Goal: Feedback & Contribution: Submit feedback/report problem

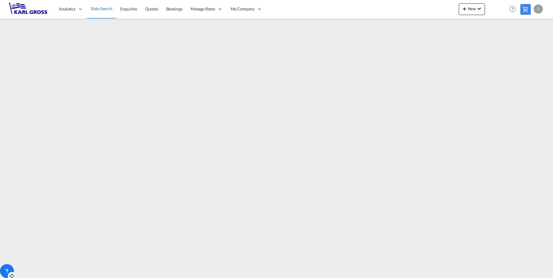
click at [12, 268] on div at bounding box center [7, 272] width 14 height 14
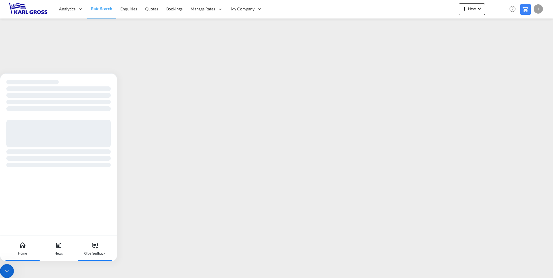
click at [90, 246] on div "Give feedback" at bounding box center [95, 248] width 32 height 25
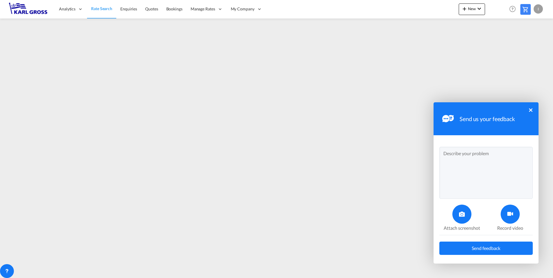
click at [462, 154] on textarea at bounding box center [486, 173] width 93 height 52
click at [534, 110] on div "Send us your feedback ×" at bounding box center [486, 118] width 105 height 33
click at [532, 111] on button "×" at bounding box center [530, 110] width 3 height 3
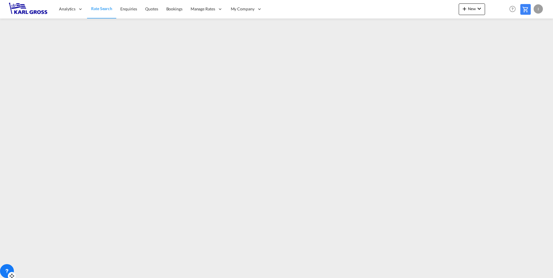
click at [6, 267] on div at bounding box center [7, 272] width 14 height 14
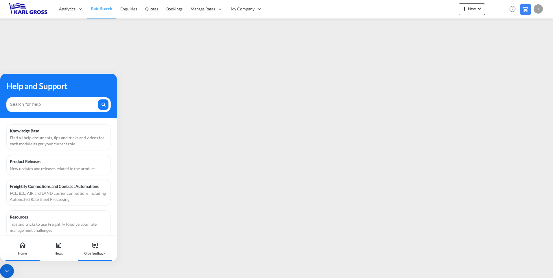
click at [98, 252] on div "Give feedback" at bounding box center [94, 253] width 21 height 5
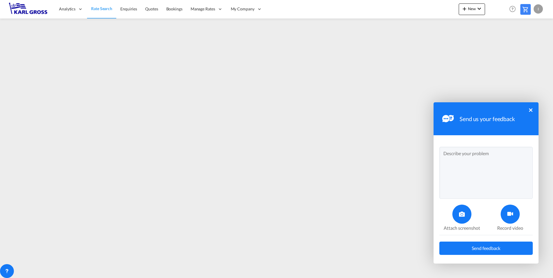
click at [477, 159] on textarea at bounding box center [486, 173] width 93 height 52
click at [479, 153] on textarea "Good morning," at bounding box center [486, 173] width 93 height 52
click at [478, 158] on textarea "Good morning," at bounding box center [486, 173] width 93 height 52
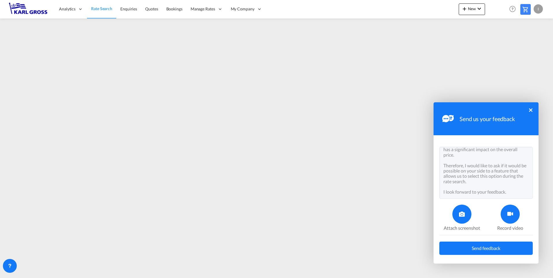
scroll to position [48, 0]
click at [470, 194] on textarea "Good morning, i have a question regarding the rate search for LCL shipments. We…" at bounding box center [486, 173] width 93 height 52
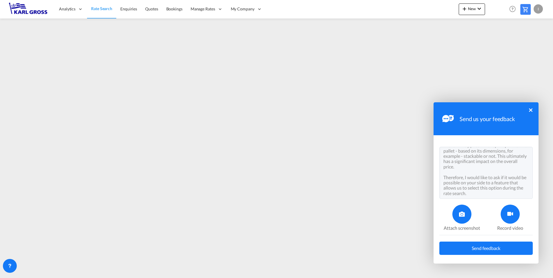
scroll to position [30, 0]
click at [496, 182] on textarea "Good morning, i have a question regarding the rate search for LCL shipments. We…" at bounding box center [486, 173] width 93 height 52
click at [497, 183] on textarea "Good morning, i have a question regarding the rate search for LCL shipments. We…" at bounding box center [486, 173] width 93 height 52
drag, startPoint x: 497, startPoint y: 182, endPoint x: 501, endPoint y: 183, distance: 4.2
click at [497, 182] on textarea "Good morning, i have a question regarding the rate search for LCL shipments. We…" at bounding box center [486, 173] width 93 height 52
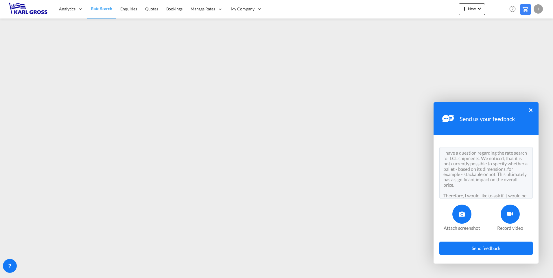
scroll to position [6, 0]
drag, startPoint x: 495, startPoint y: 156, endPoint x: 495, endPoint y: 172, distance: 16.8
click at [495, 172] on textarea "Good morning, i have a question regarding the rate search for LCL shipments. We…" at bounding box center [486, 173] width 93 height 52
drag, startPoint x: 443, startPoint y: 154, endPoint x: 481, endPoint y: 210, distance: 67.7
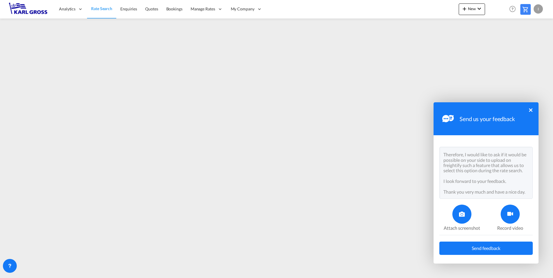
click at [481, 210] on div "Send us your feedback × Good morning, i have a question regarding the rate sear…" at bounding box center [486, 178] width 105 height 153
click at [457, 181] on textarea "Good morning, i have a question regarding the rate search for LCL shipments. We…" at bounding box center [486, 173] width 93 height 52
click at [466, 183] on textarea "Good morning, i have a question regarding the rate search for LCL shipments. We…" at bounding box center [486, 173] width 93 height 52
click at [481, 181] on textarea "Good morning, i have a question regarding the rate search for LCL shipments. We…" at bounding box center [486, 173] width 93 height 52
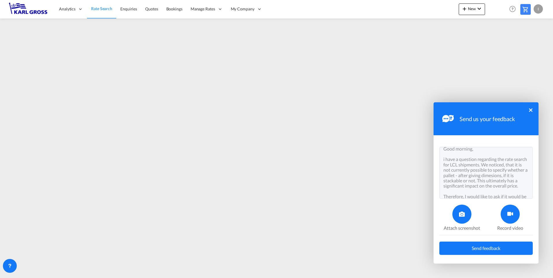
type textarea "Good morning, i have a question regarding the rate search for LCL shipments. We…"
click at [466, 215] on div at bounding box center [462, 214] width 19 height 19
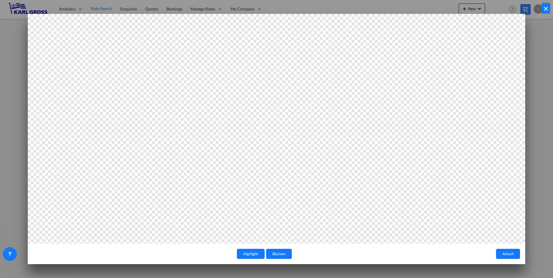
click at [259, 255] on button "Highlight" at bounding box center [251, 254] width 28 height 10
click at [544, 12] on button "×" at bounding box center [546, 8] width 8 height 11
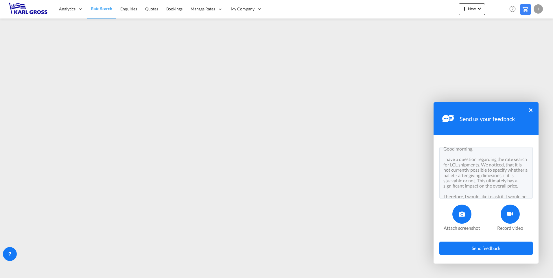
click at [509, 216] on icon at bounding box center [511, 215] width 6 height 6
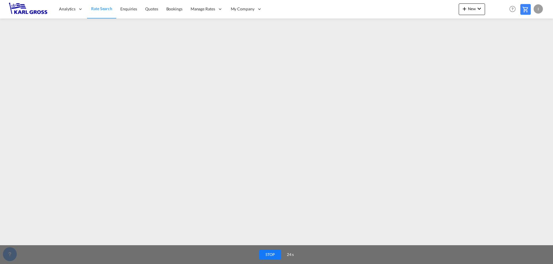
click at [267, 252] on button "STOP" at bounding box center [270, 255] width 22 height 10
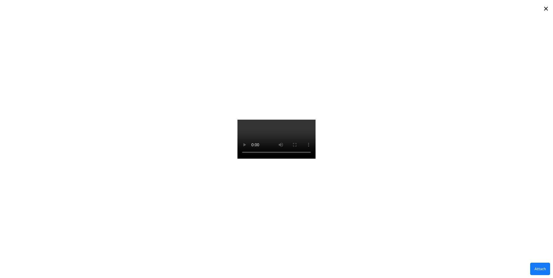
click at [539, 265] on button "Attach" at bounding box center [541, 269] width 20 height 12
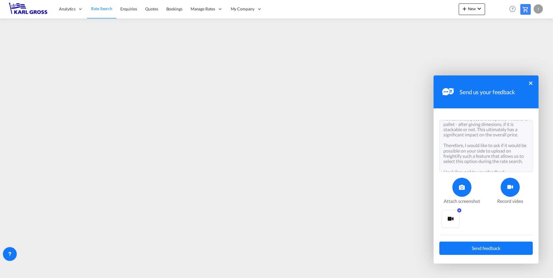
scroll to position [58, 0]
click at [491, 249] on span "Send feedback" at bounding box center [486, 248] width 29 height 5
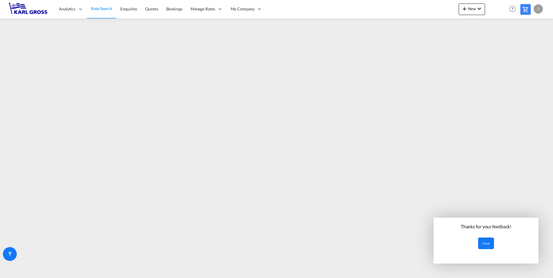
click at [484, 245] on button "Close" at bounding box center [486, 244] width 16 height 12
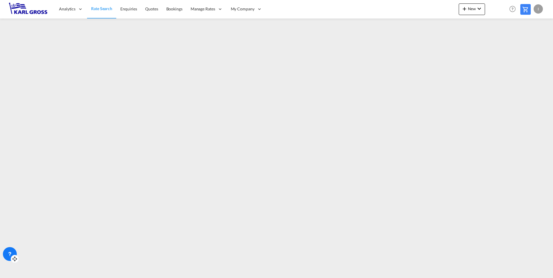
click at [9, 255] on icon at bounding box center [10, 255] width 6 height 6
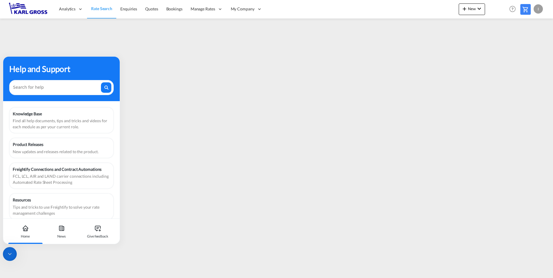
click at [12, 255] on icon at bounding box center [10, 255] width 6 height 6
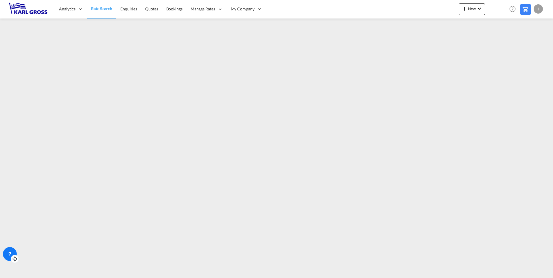
click at [14, 252] on div at bounding box center [10, 254] width 14 height 14
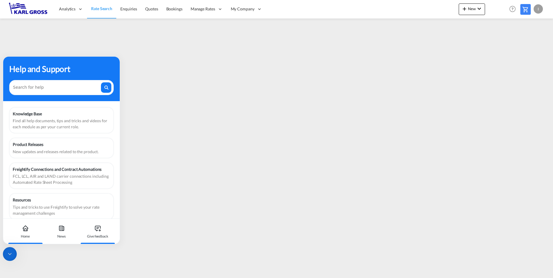
click at [104, 230] on div "Give feedback" at bounding box center [98, 231] width 32 height 25
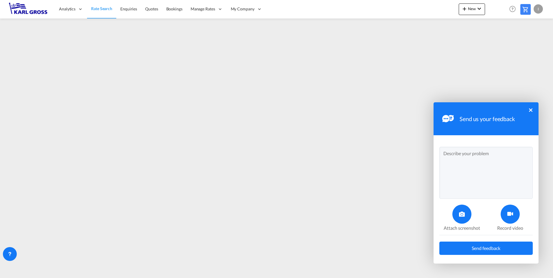
click at [497, 108] on div "Send us your feedback ×" at bounding box center [486, 118] width 105 height 33
drag, startPoint x: 512, startPoint y: 114, endPoint x: 505, endPoint y: 116, distance: 7.2
click at [505, 116] on div "Send us your feedback" at bounding box center [478, 118] width 76 height 17
drag, startPoint x: 505, startPoint y: 116, endPoint x: 517, endPoint y: 120, distance: 13.1
click at [517, 120] on div "Send us your feedback ×" at bounding box center [486, 118] width 105 height 33
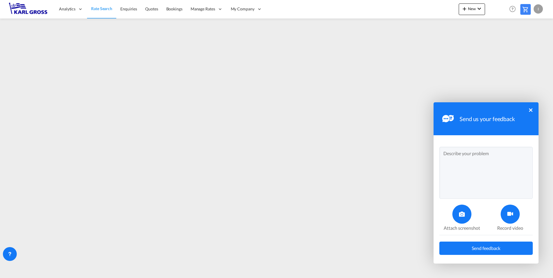
click at [517, 121] on div "Send us your feedback ×" at bounding box center [486, 118] width 105 height 33
click at [531, 110] on button "×" at bounding box center [530, 110] width 3 height 3
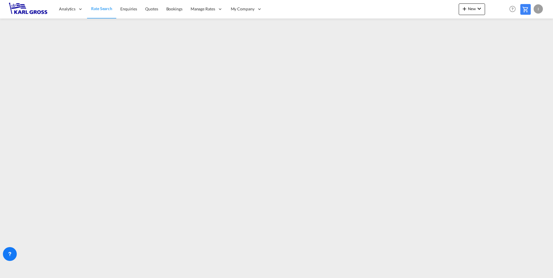
click at [11, 256] on icon at bounding box center [10, 255] width 6 height 6
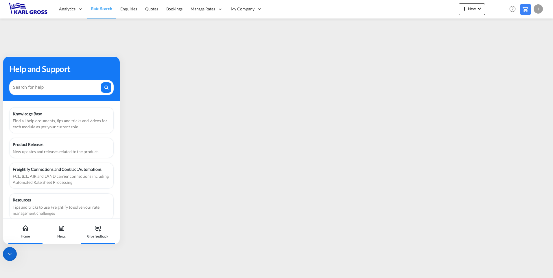
click at [108, 238] on div "Give feedback" at bounding box center [97, 236] width 21 height 5
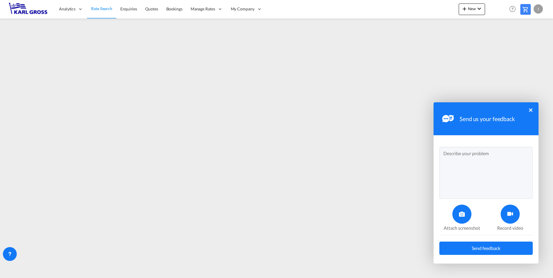
click at [471, 150] on textarea at bounding box center [486, 173] width 93 height 52
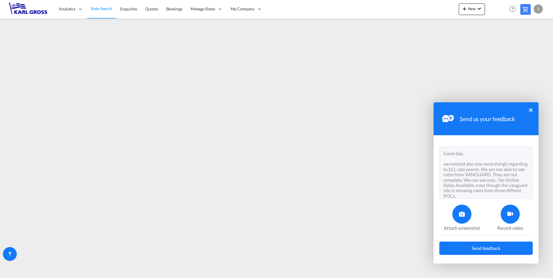
scroll to position [4, 0]
drag, startPoint x: 509, startPoint y: 194, endPoint x: 444, endPoint y: 162, distance: 71.7
click at [444, 162] on textarea "Good day, we noticed also one more thingh regarding to LCL rate search. We are …" at bounding box center [486, 173] width 93 height 52
click at [512, 187] on textarea "Good day, we noticed also one more thingh regarding to LCL rate search. We are …" at bounding box center [486, 173] width 93 height 52
click at [513, 193] on textarea "Good day, we noticed also one more thingh regarding to LCL rate search. We are …" at bounding box center [486, 173] width 93 height 52
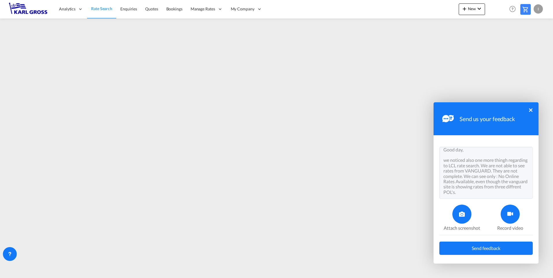
click at [513, 108] on div "Send us your feedback ×" at bounding box center [486, 118] width 105 height 33
click at [441, 109] on div "Send us your feedback ×" at bounding box center [486, 118] width 105 height 33
click at [514, 191] on textarea "Good day, we noticed also one more thingh regarding to LCL rate search. We are …" at bounding box center [486, 173] width 93 height 52
drag, startPoint x: 476, startPoint y: 102, endPoint x: 476, endPoint y: 112, distance: 9.8
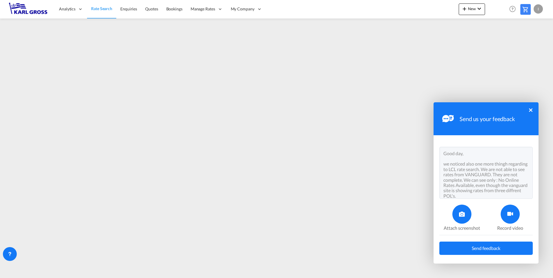
click at [476, 112] on div "Send us your feedback ×" at bounding box center [486, 118] width 105 height 33
click at [509, 164] on textarea "Good day, we noticed also one more thingh regarding to LCL rate search. We are …" at bounding box center [486, 173] width 93 height 52
click at [514, 169] on textarea "Good day, we noticed also one more thing regarding to LCL rate search. We are n…" at bounding box center [486, 173] width 93 height 52
drag, startPoint x: 525, startPoint y: 179, endPoint x: 507, endPoint y: 182, distance: 17.5
click at [507, 182] on textarea "Good day, we noticed also one more thing regarding to LCL rate search. We are n…" at bounding box center [486, 173] width 93 height 52
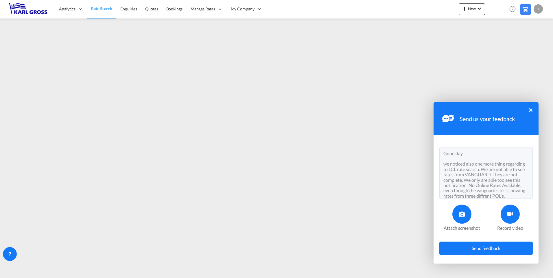
click at [476, 191] on textarea "Good day, we noticed also one more thing regarding to LCL rate search. We are n…" at bounding box center [486, 173] width 93 height 52
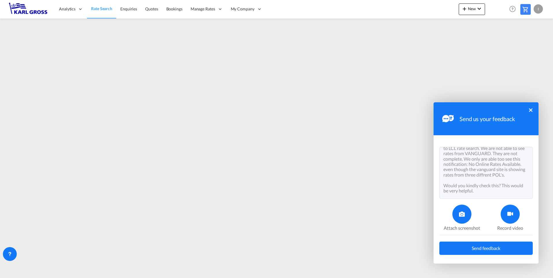
click at [506, 179] on textarea "Good day, we noticed also one more thing regarding to LCL rate search. We are n…" at bounding box center [486, 173] width 93 height 52
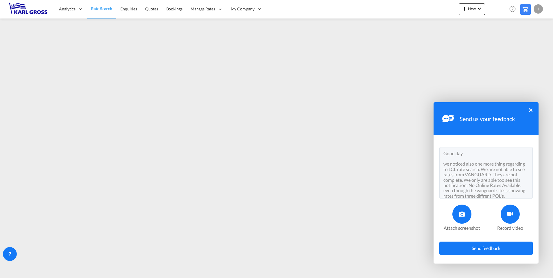
type textarea "Good day, we noticed also one more thing regarding to LCL rate search. We are n…"
click at [530, 110] on button "×" at bounding box center [530, 110] width 3 height 3
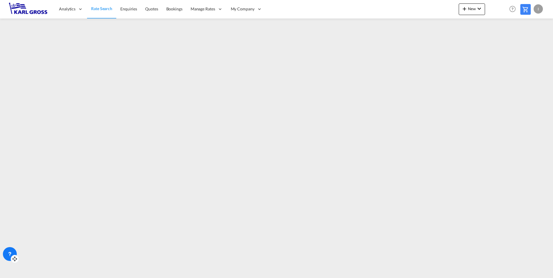
click at [4, 255] on div at bounding box center [10, 254] width 14 height 14
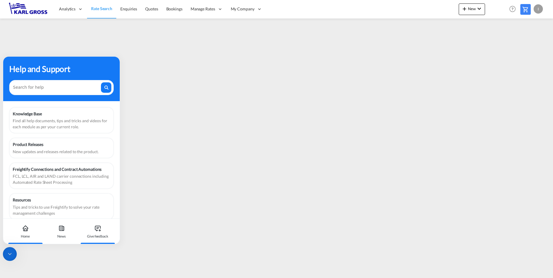
click at [99, 233] on div "Give feedback" at bounding box center [98, 231] width 32 height 25
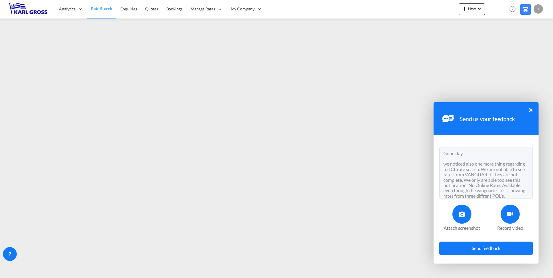
scroll to position [36, 0]
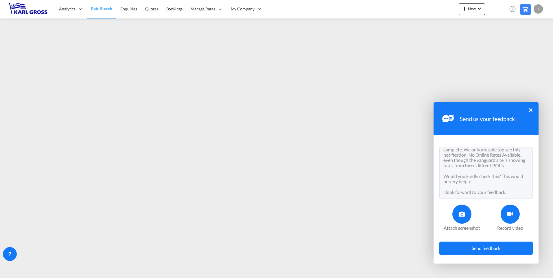
drag, startPoint x: 501, startPoint y: 155, endPoint x: 504, endPoint y: 156, distance: 3.2
click at [503, 155] on textarea "Good day, we noticed also one more thing regarding to LCL rate search. We are n…" at bounding box center [486, 173] width 93 height 52
drag, startPoint x: 493, startPoint y: 161, endPoint x: 465, endPoint y: 161, distance: 28.1
click at [465, 161] on textarea "Good day, we noticed also one more thing regarding to LCL rate search. We are n…" at bounding box center [486, 173] width 93 height 52
click at [502, 167] on textarea "Good day, we noticed also one more thing regarding to LCL rate search. We are n…" at bounding box center [486, 173] width 93 height 52
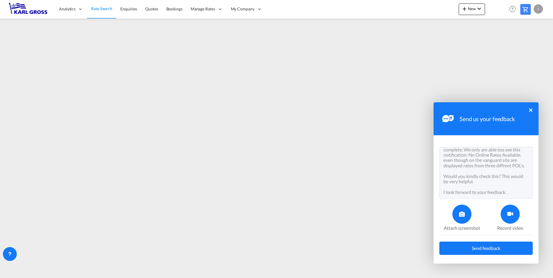
scroll to position [0, 0]
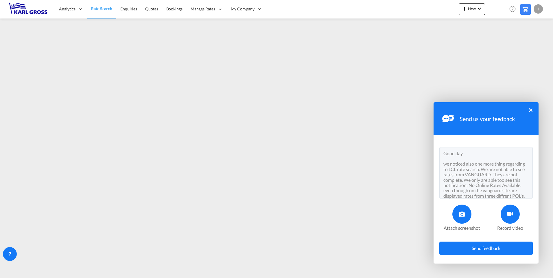
drag, startPoint x: 514, startPoint y: 192, endPoint x: 441, endPoint y: 134, distance: 93.4
click at [441, 134] on div "Send us your feedback × Good day, we noticed also one more thing regarding to L…" at bounding box center [486, 178] width 105 height 153
click at [500, 188] on textarea "Good day, we noticed also one more thing regarding to LCL rate search. We are n…" at bounding box center [486, 173] width 93 height 52
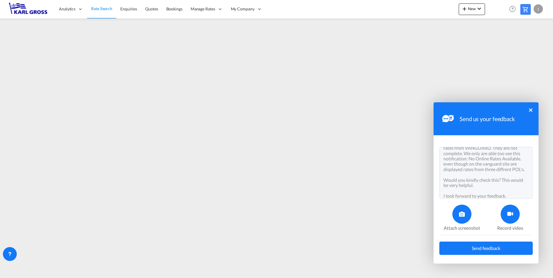
scroll to position [36, 0]
drag, startPoint x: 443, startPoint y: 153, endPoint x: 515, endPoint y: 234, distance: 108.0
click at [515, 234] on div "Send us your feedback × Good day, we noticed also one more thing regarding to L…" at bounding box center [486, 178] width 105 height 153
paste textarea "We have noticed an issue related to the LCL rate search. Currently, we are unab…"
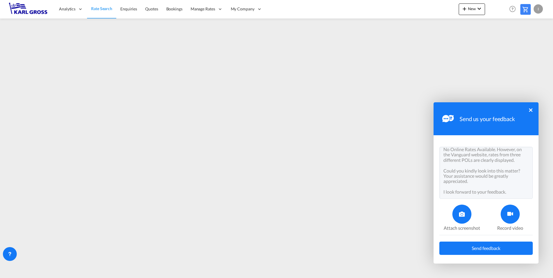
click at [489, 178] on textarea "Good day, We have noticed an issue related to the LCL rate search. Currently, w…" at bounding box center [486, 173] width 93 height 52
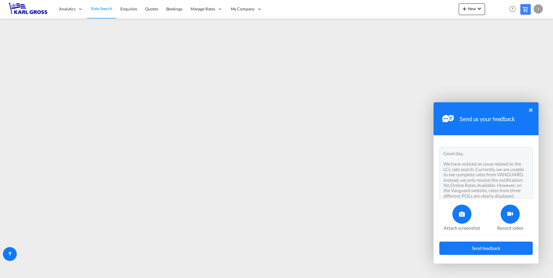
click at [482, 164] on textarea "Good day, We have noticed an issue related to the LCL rate search. Currently, w…" at bounding box center [486, 173] width 93 height 52
click at [502, 173] on textarea "Good day, We have noticed an another issue related to the LCL rate search. Curr…" at bounding box center [486, 173] width 93 height 52
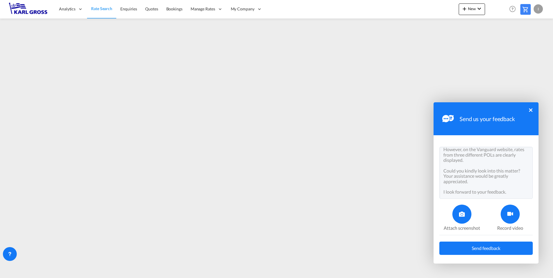
scroll to position [46, 0]
click at [443, 177] on textarea "Good day, We have noticed an another issue related to the LCL rate search. Curr…" at bounding box center [486, 173] width 93 height 52
type textarea "Good day, We have noticed an another issue related to the LCL rate search. Curr…"
click at [478, 246] on span "Send feedback" at bounding box center [486, 248] width 29 height 5
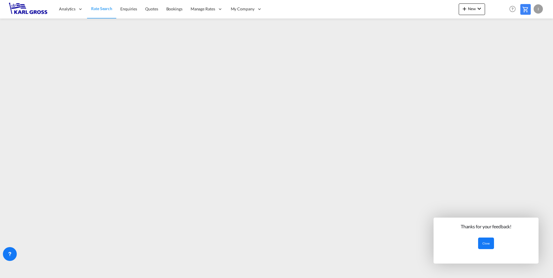
click at [482, 244] on button "Close" at bounding box center [486, 244] width 16 height 12
